Goal: Task Accomplishment & Management: Manage account settings

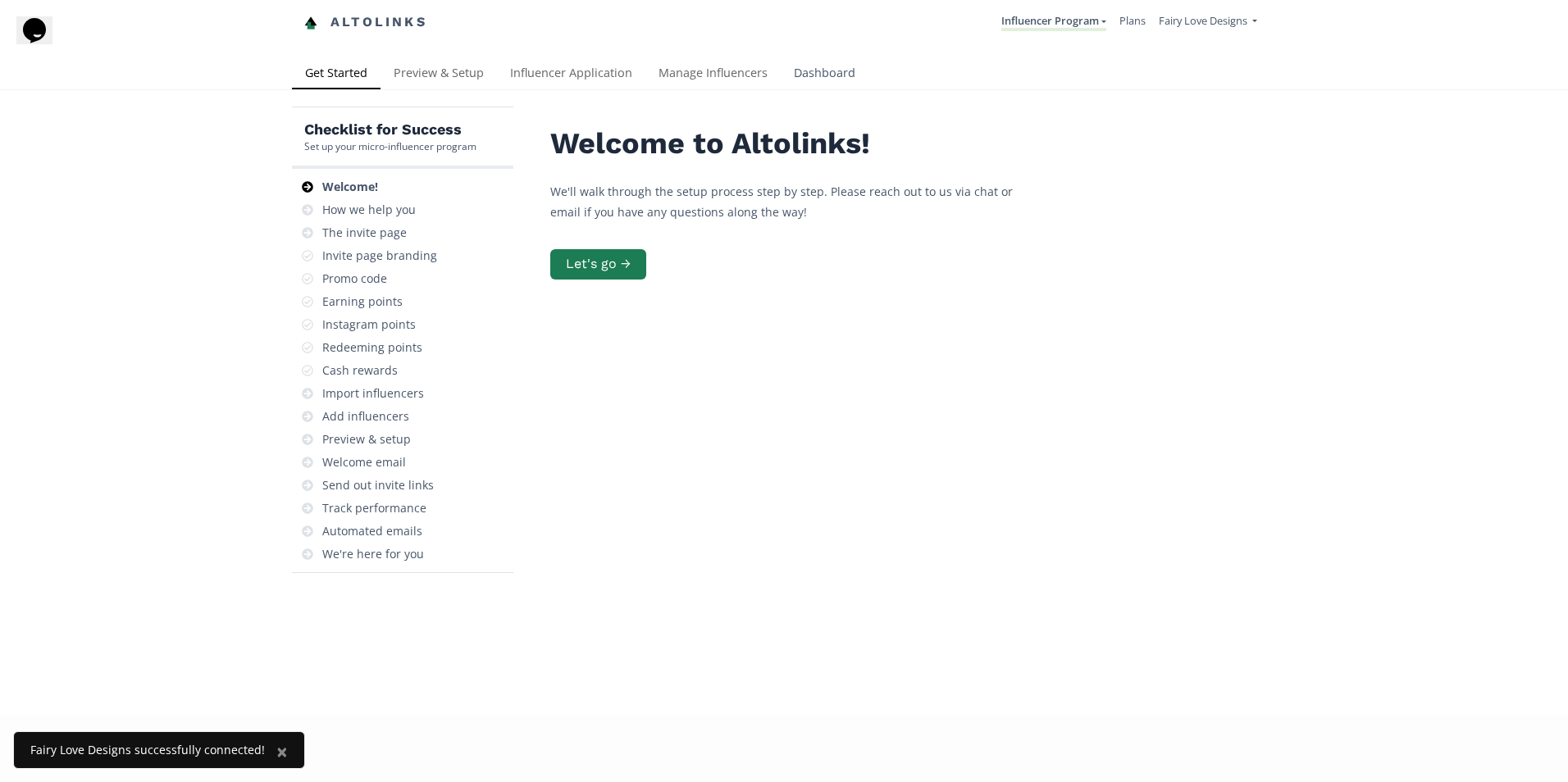
click at [829, 75] on link "Dashboard" at bounding box center [824, 75] width 88 height 33
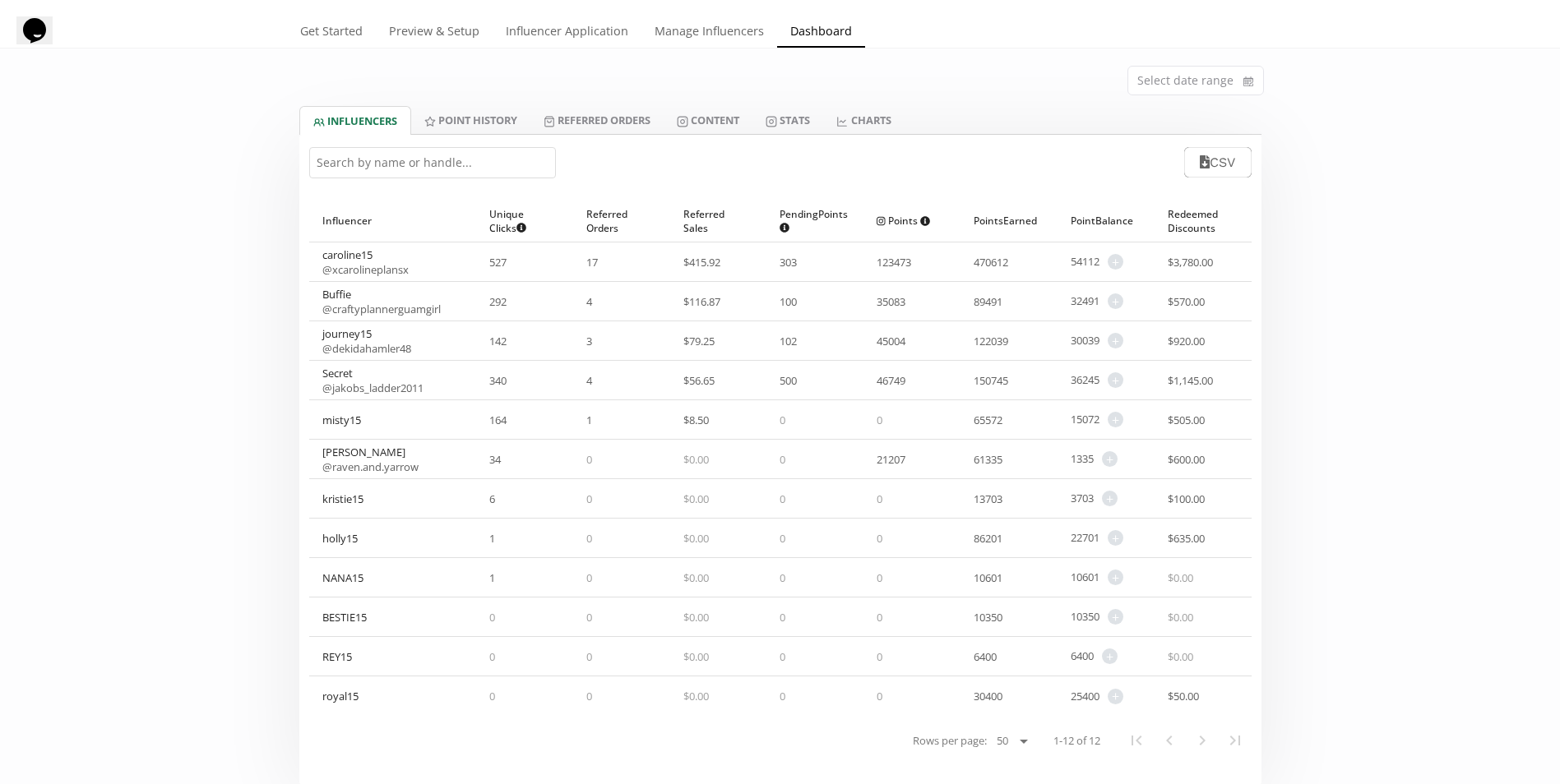
scroll to position [82, 0]
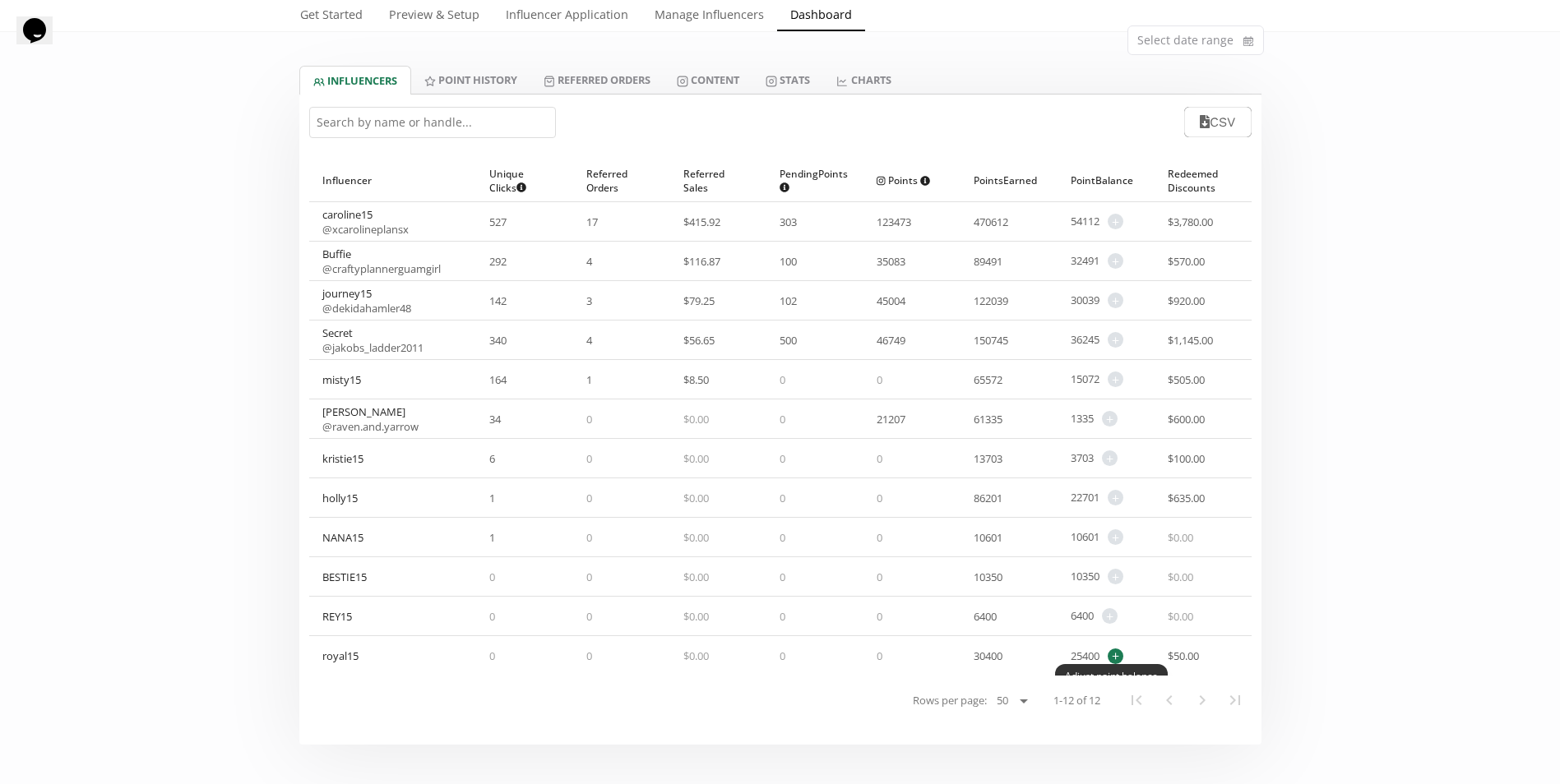
click at [1121, 659] on span "+" at bounding box center [1115, 657] width 16 height 16
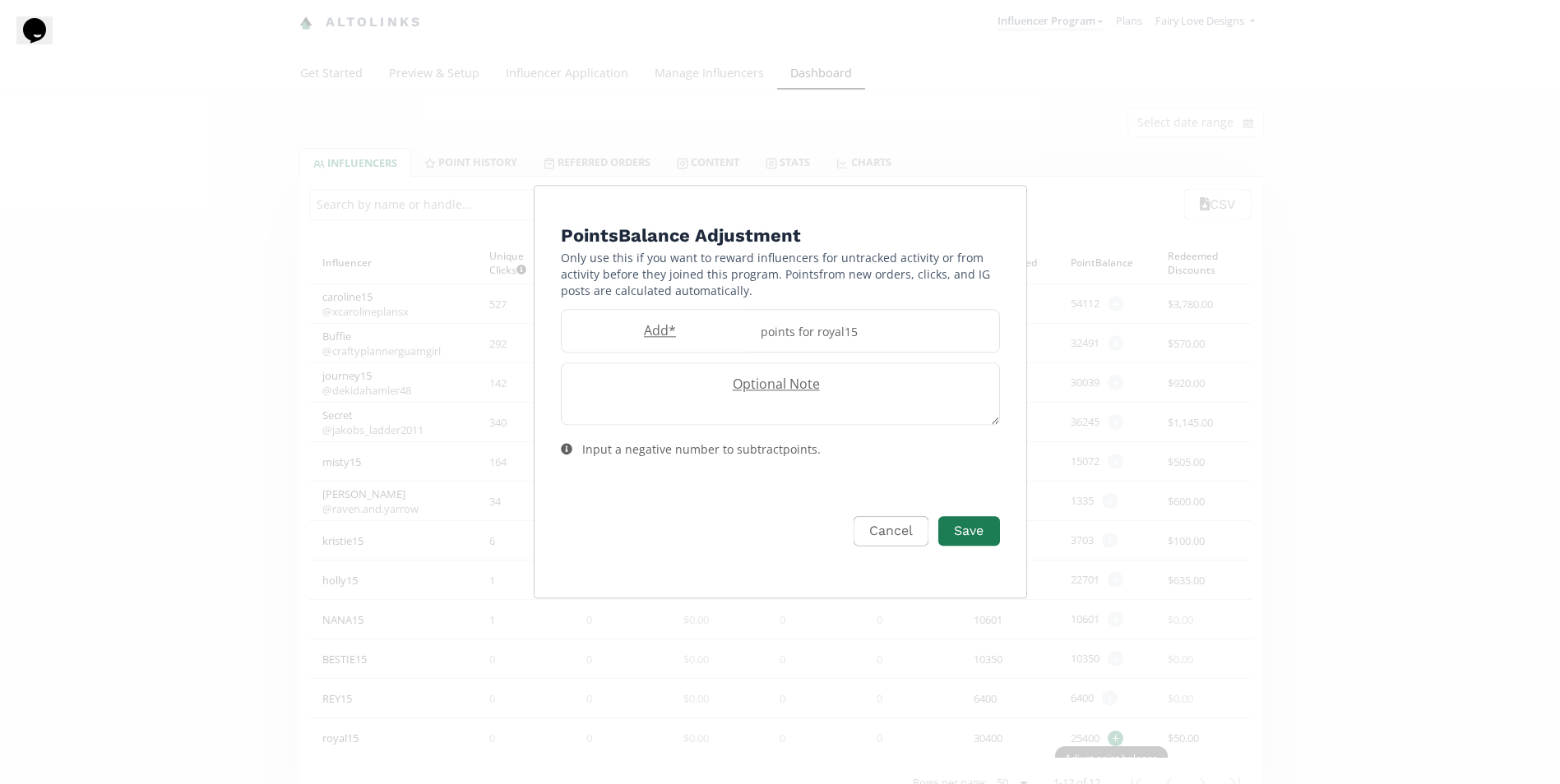
scroll to position [0, 0]
click at [760, 324] on div "points for royal15" at bounding box center [881, 331] width 249 height 42
type input "500"
click at [969, 530] on button "Save" at bounding box center [974, 531] width 66 height 35
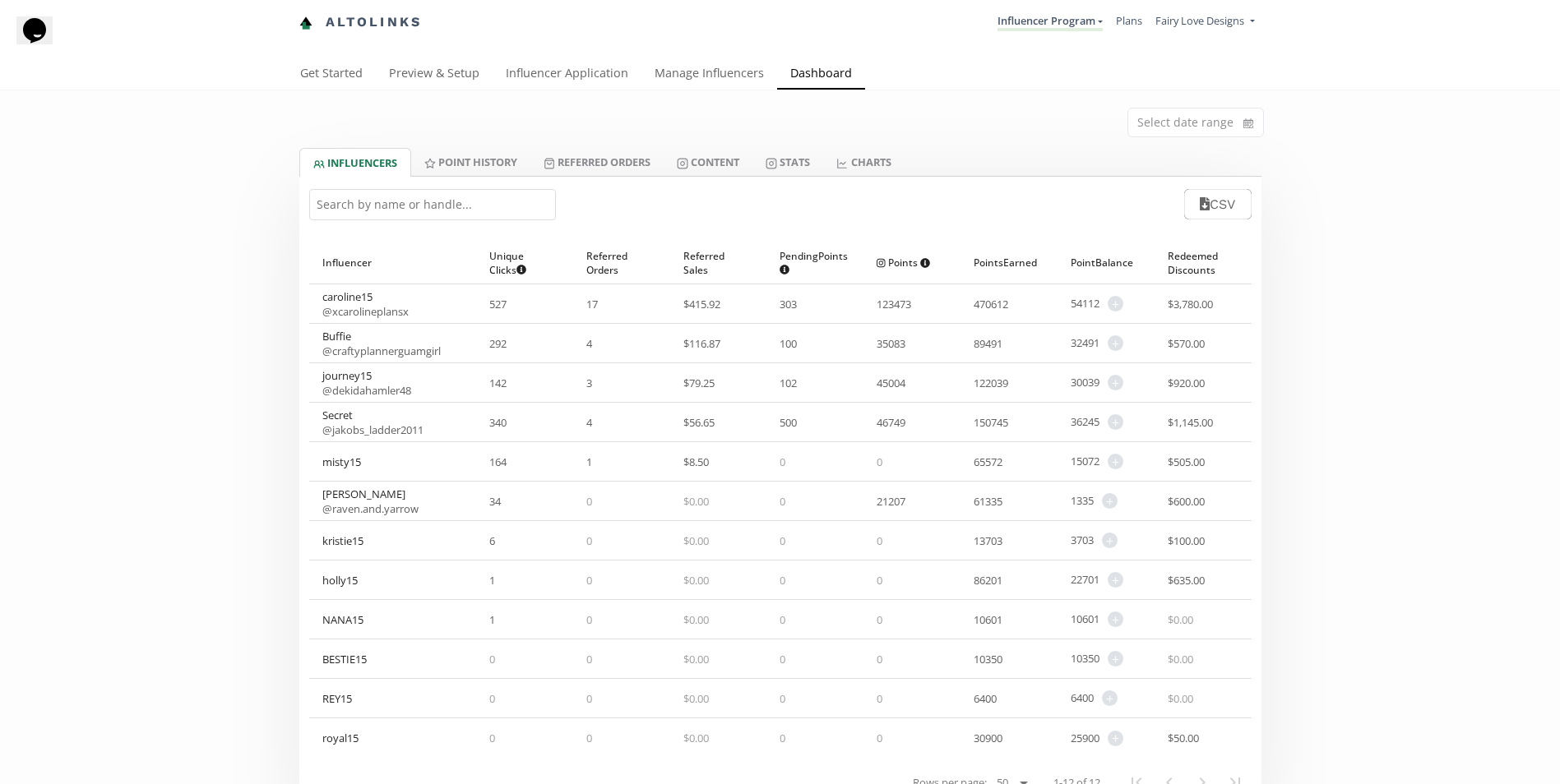
scroll to position [82, 0]
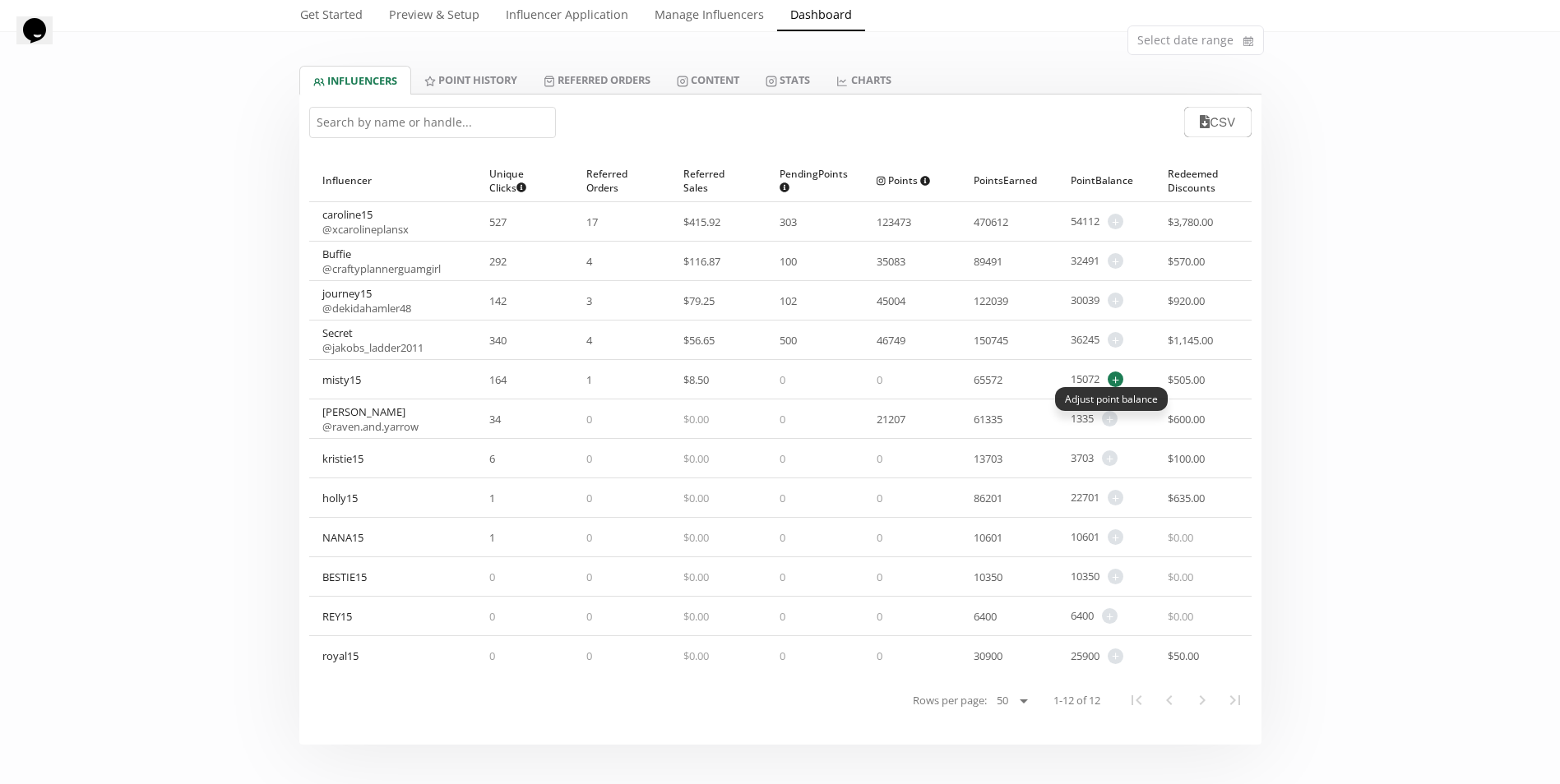
click at [1116, 379] on span "+" at bounding box center [1115, 380] width 16 height 16
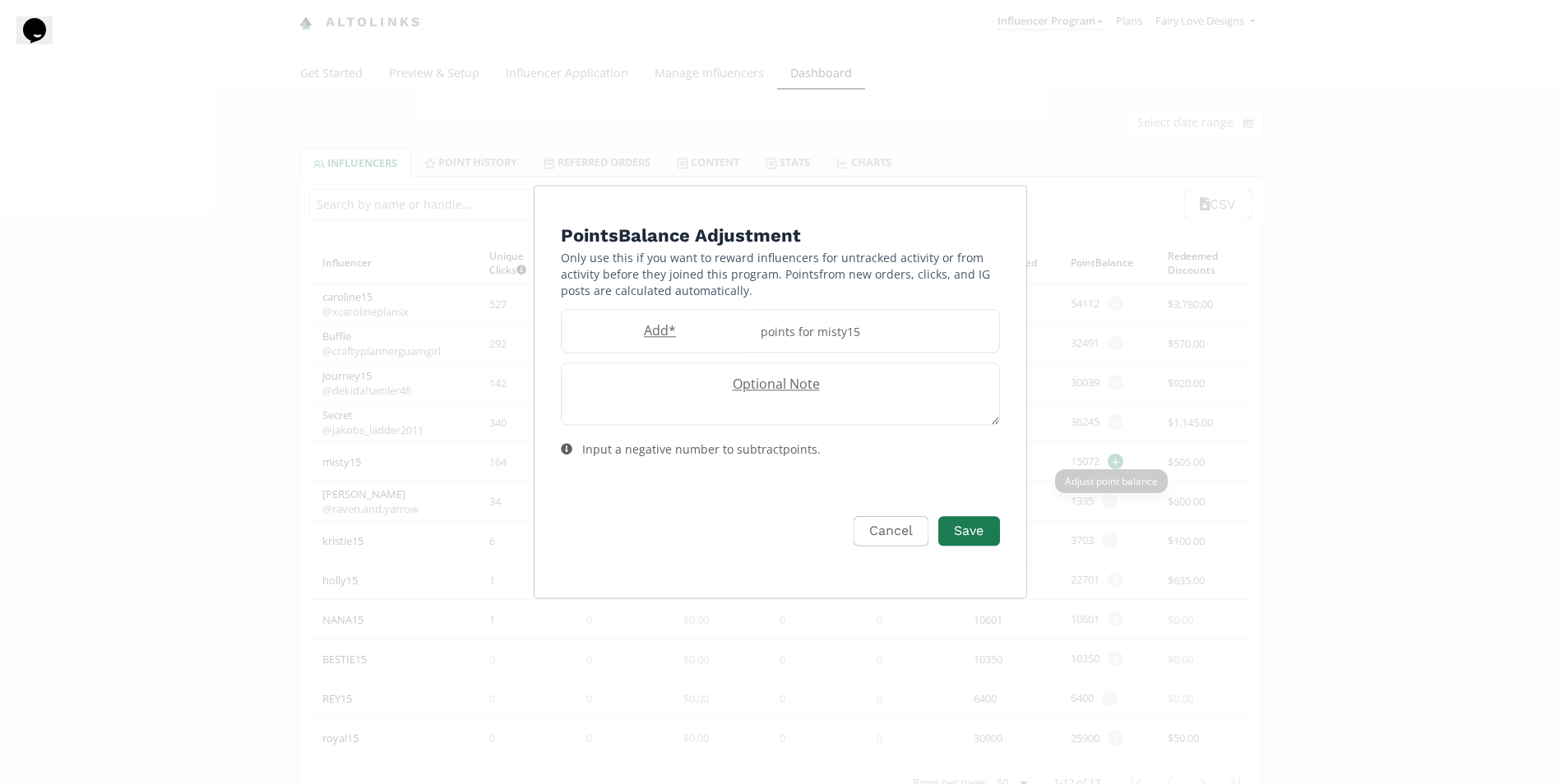
scroll to position [0, 0]
click at [684, 324] on label "Add *" at bounding box center [661, 330] width 189 height 19
type input "4500"
click at [976, 539] on button "Save" at bounding box center [974, 531] width 66 height 35
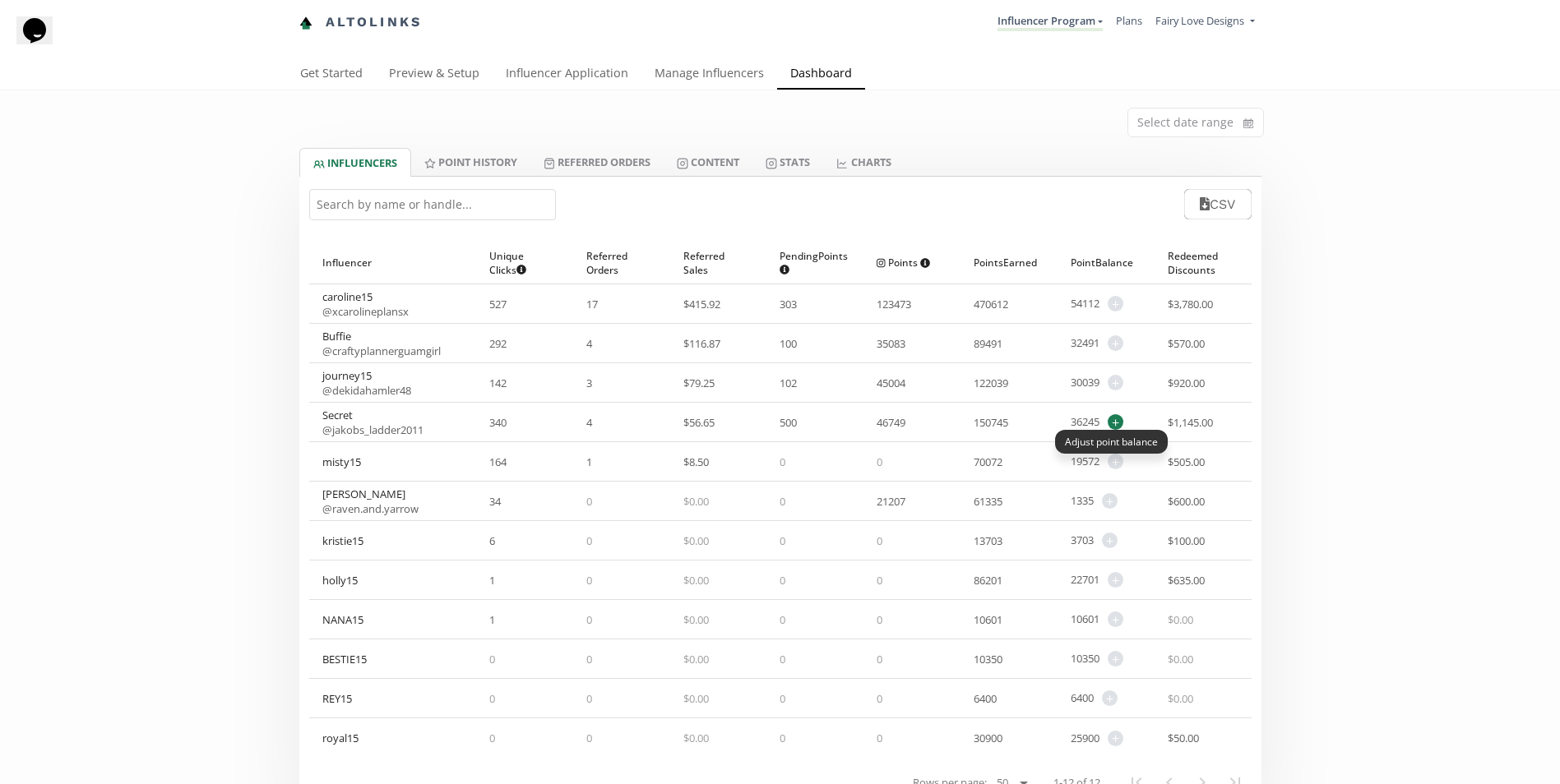
click at [1115, 421] on span "+" at bounding box center [1115, 422] width 16 height 16
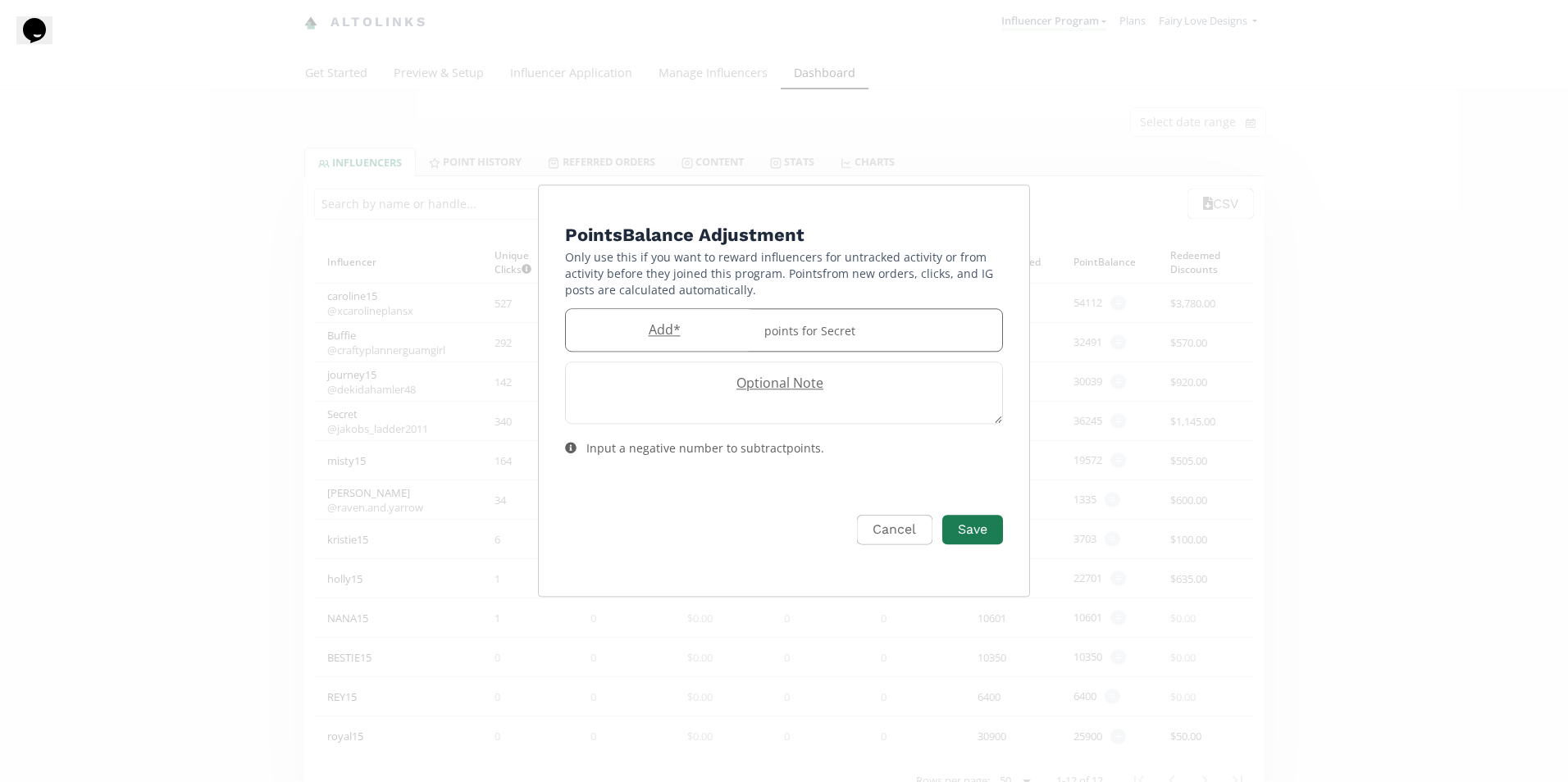
click at [660, 328] on label "Add *" at bounding box center [659, 329] width 188 height 19
type input "2500"
click at [993, 519] on button "Save" at bounding box center [971, 530] width 65 height 35
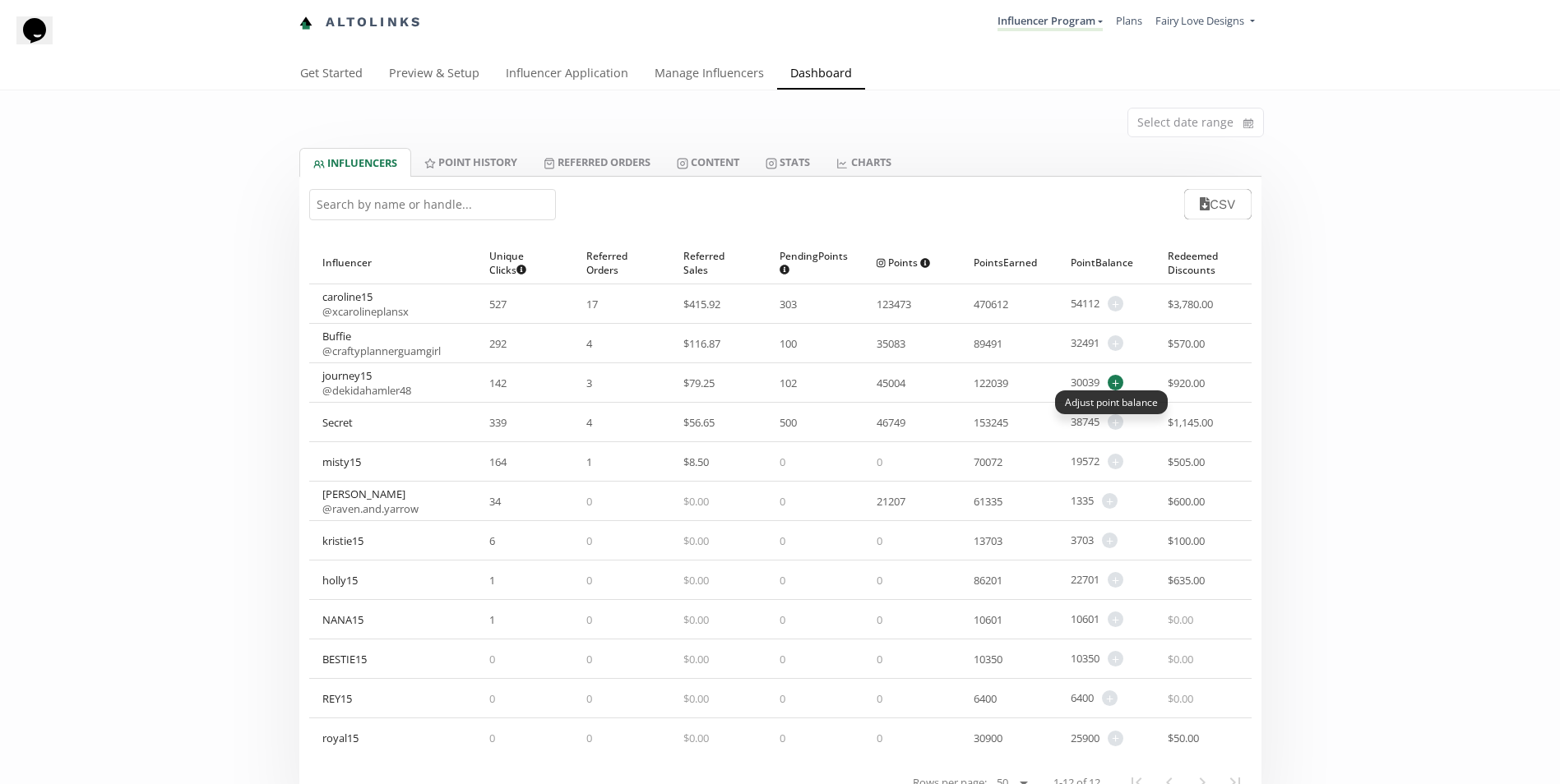
click at [1111, 386] on span "+" at bounding box center [1115, 383] width 16 height 16
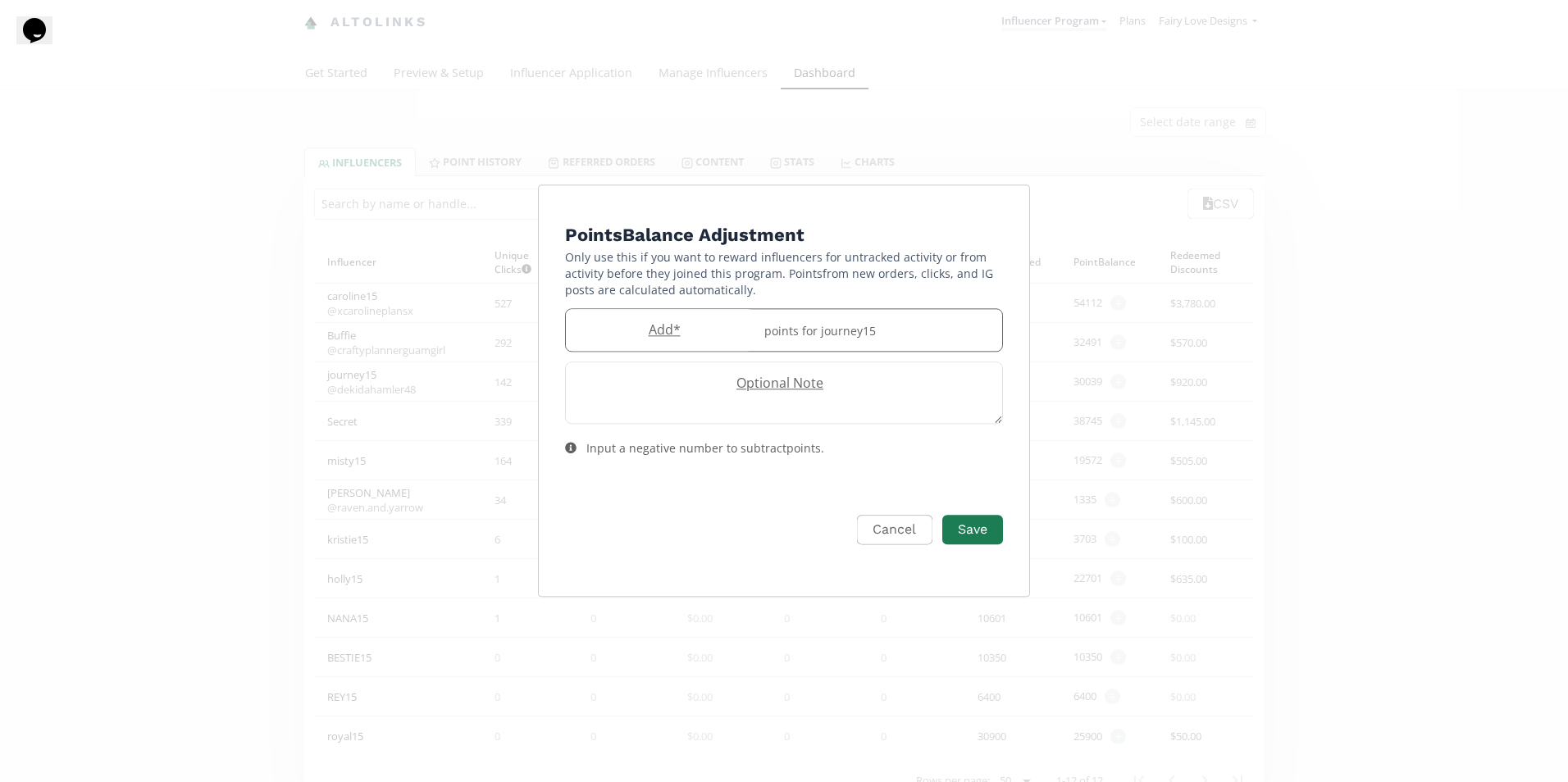
click at [578, 325] on label "Add *" at bounding box center [659, 329] width 188 height 19
type input "700"
click at [946, 519] on button "Save" at bounding box center [971, 530] width 65 height 35
